Goal: Information Seeking & Learning: Learn about a topic

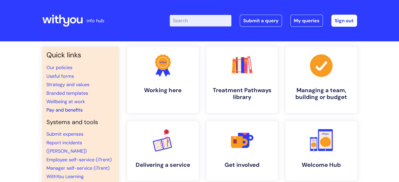
click at [77, 108] on link "Pay and benefits" at bounding box center [64, 110] width 36 height 6
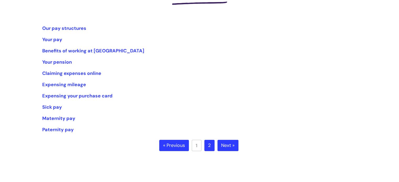
scroll to position [95, 0]
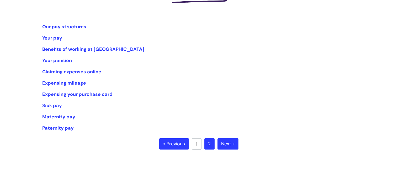
click at [212, 142] on link "2" at bounding box center [210, 145] width 10 height 12
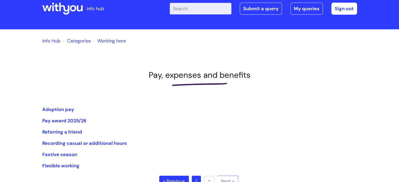
scroll to position [13, 0]
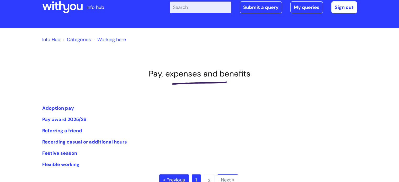
click at [199, 179] on link "1" at bounding box center [196, 181] width 9 height 12
